Goal: Task Accomplishment & Management: Manage account settings

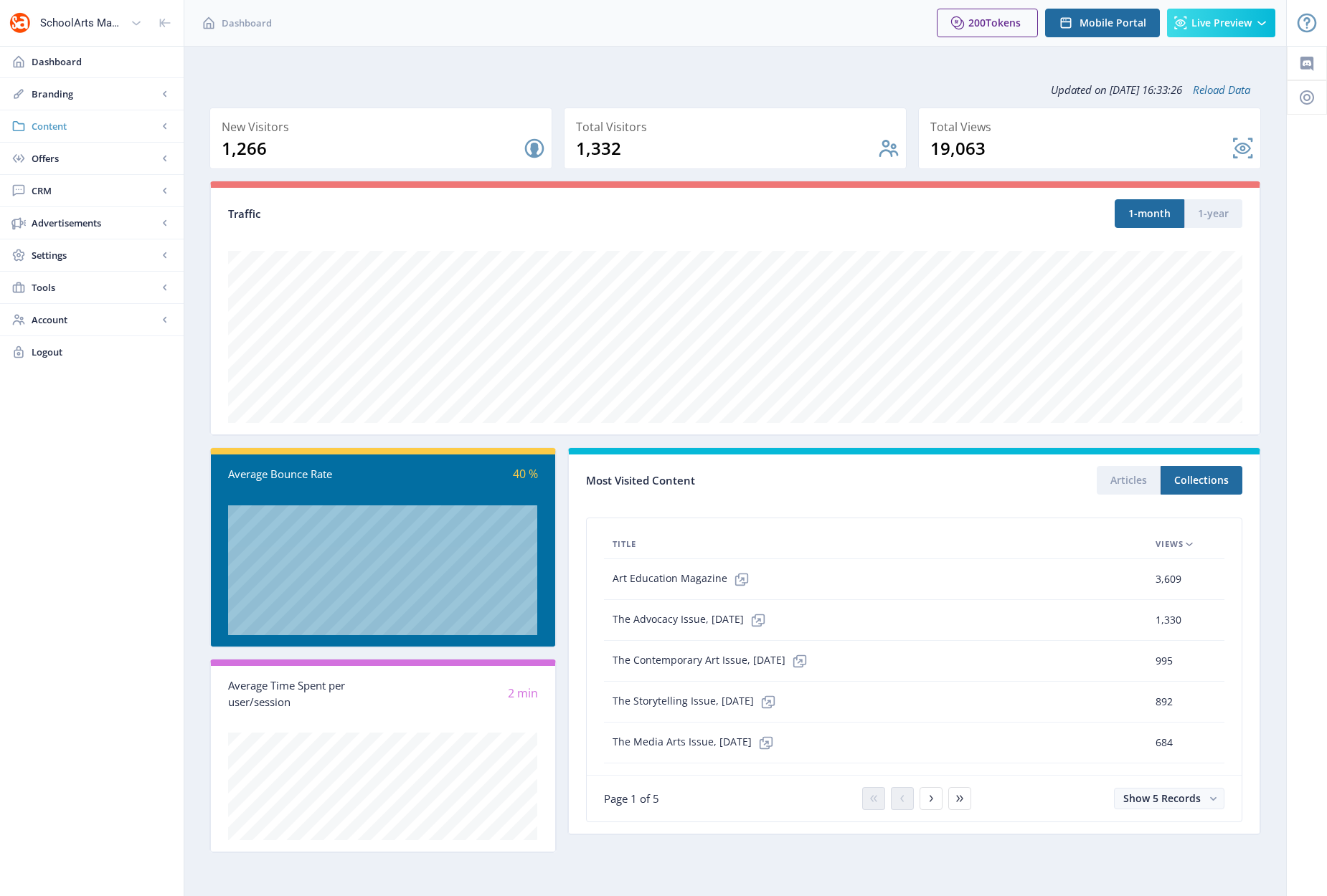
click at [52, 129] on span "Content" at bounding box center [94, 125] width 126 height 14
click at [73, 193] on span "Collections" at bounding box center [107, 190] width 123 height 14
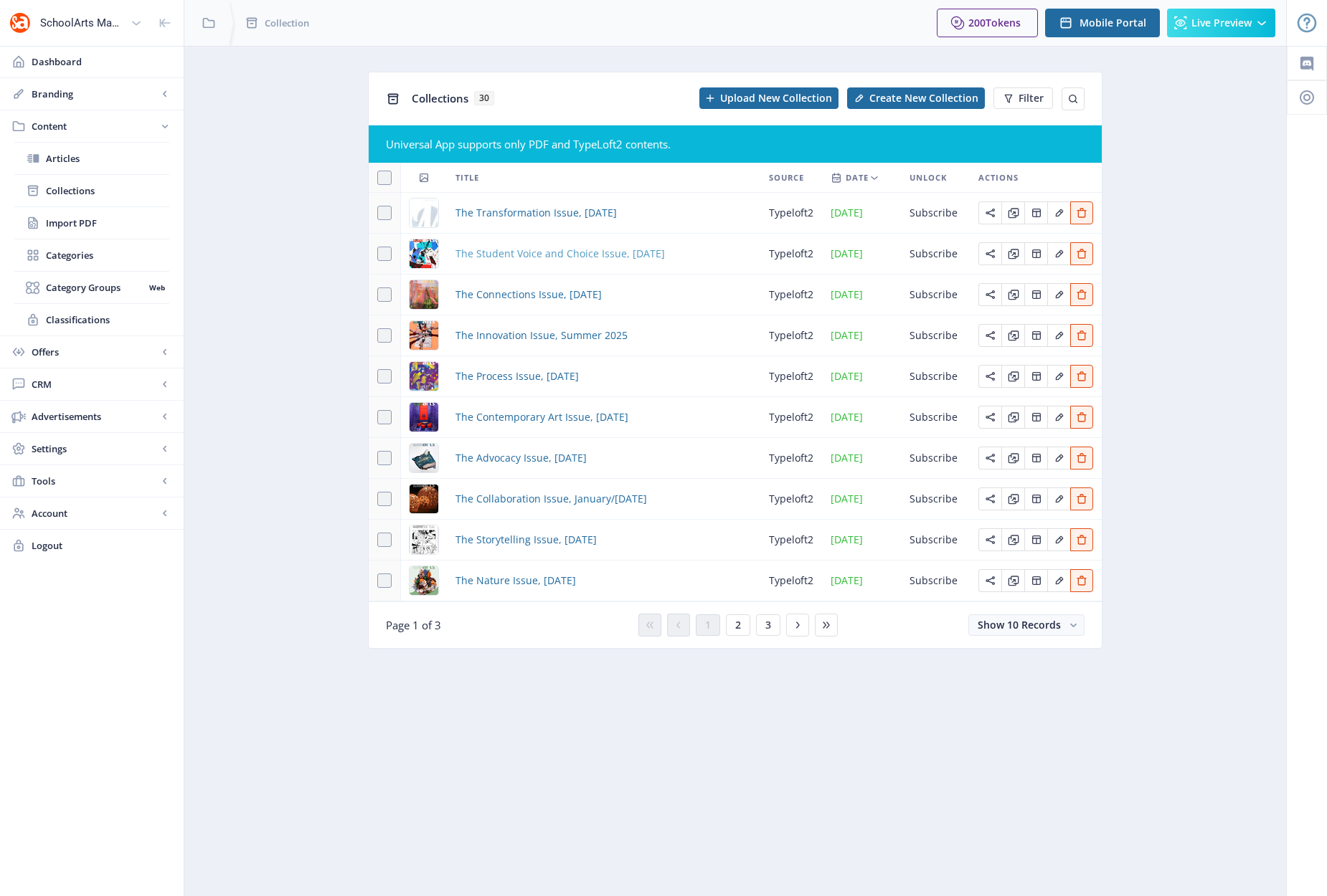
click at [516, 251] on span "The Student Voice and Choice Issue, [DATE]" at bounding box center [560, 253] width 209 height 17
